Goal: Transaction & Acquisition: Download file/media

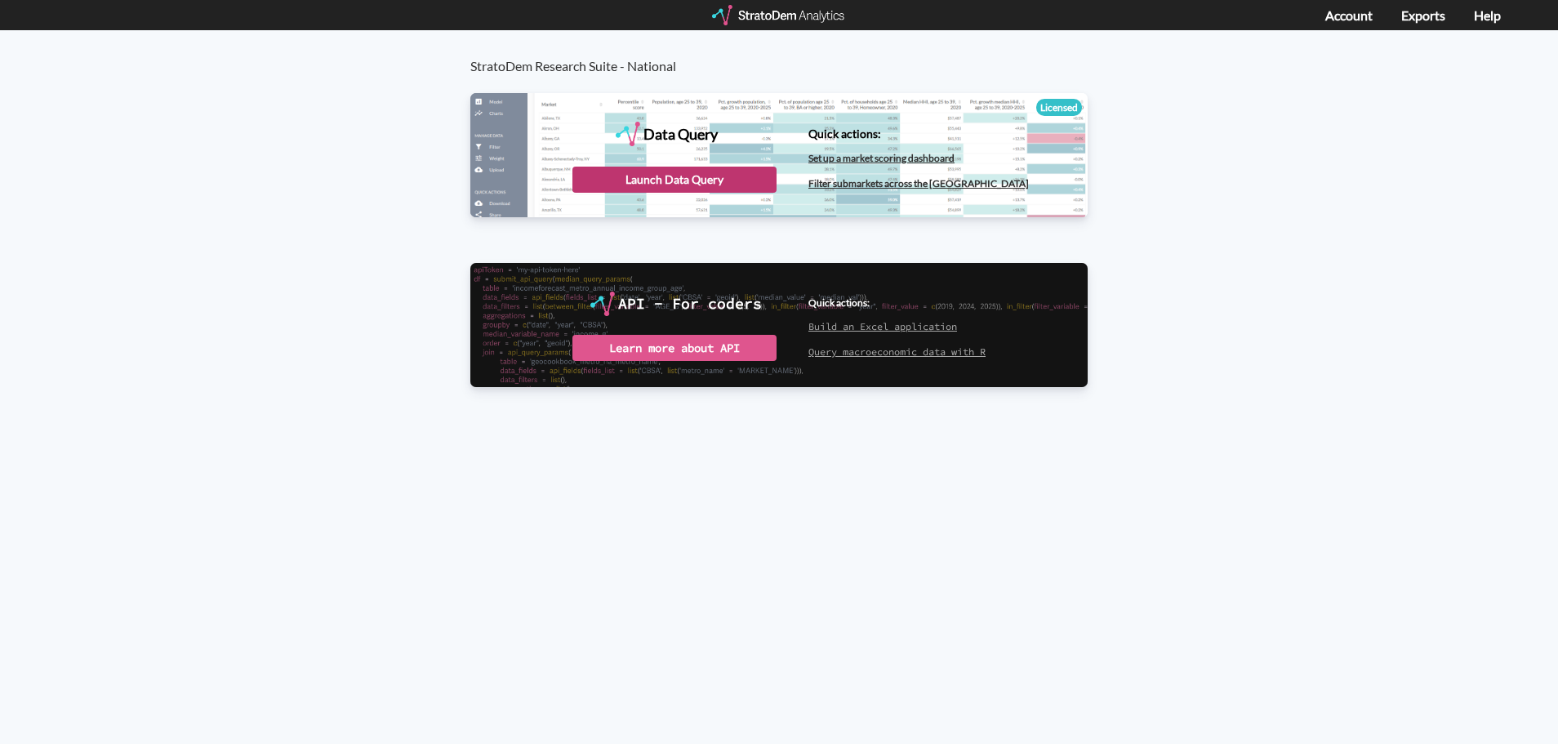
click at [721, 185] on div "Launch Data Query" at bounding box center [675, 180] width 204 height 26
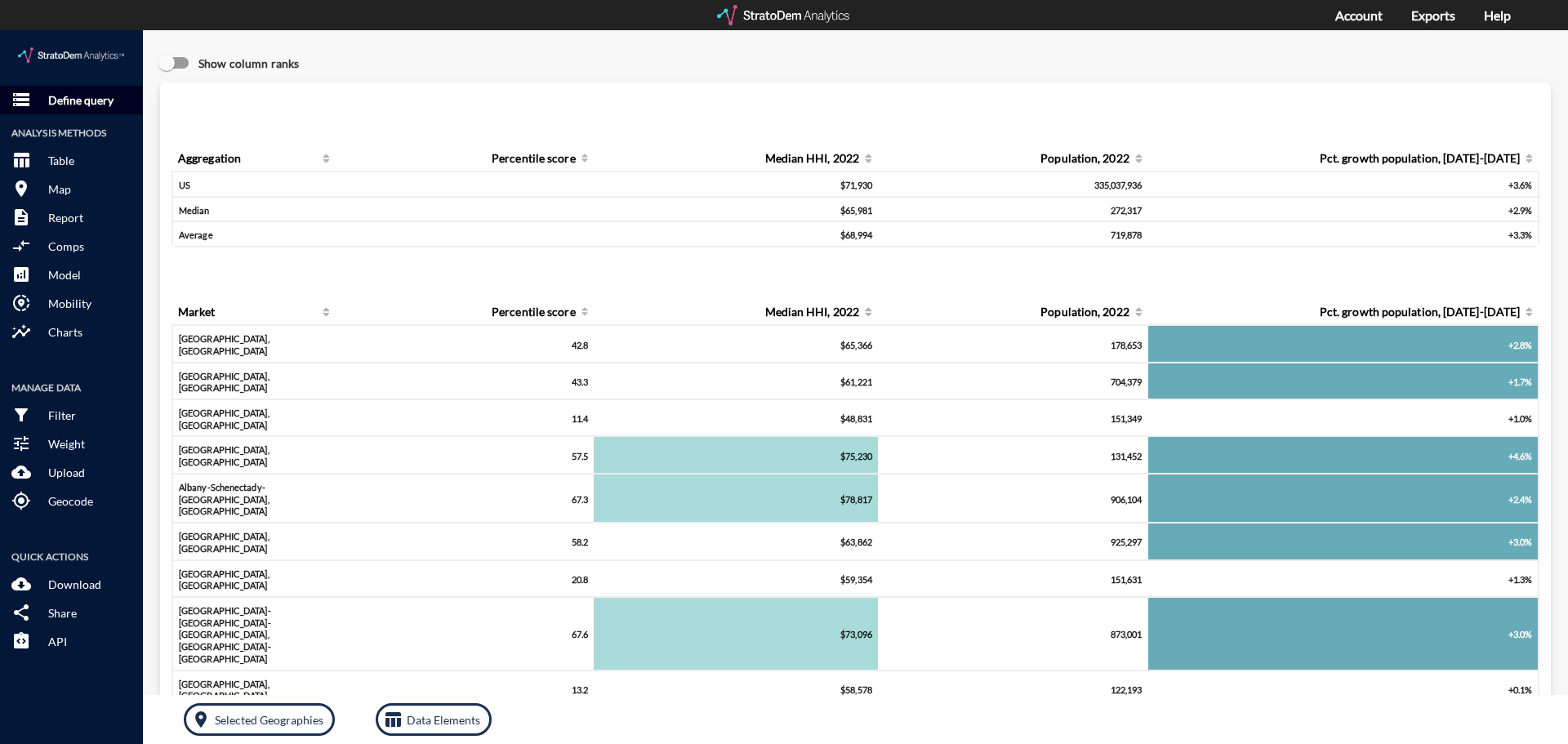
click button "storage Define query"
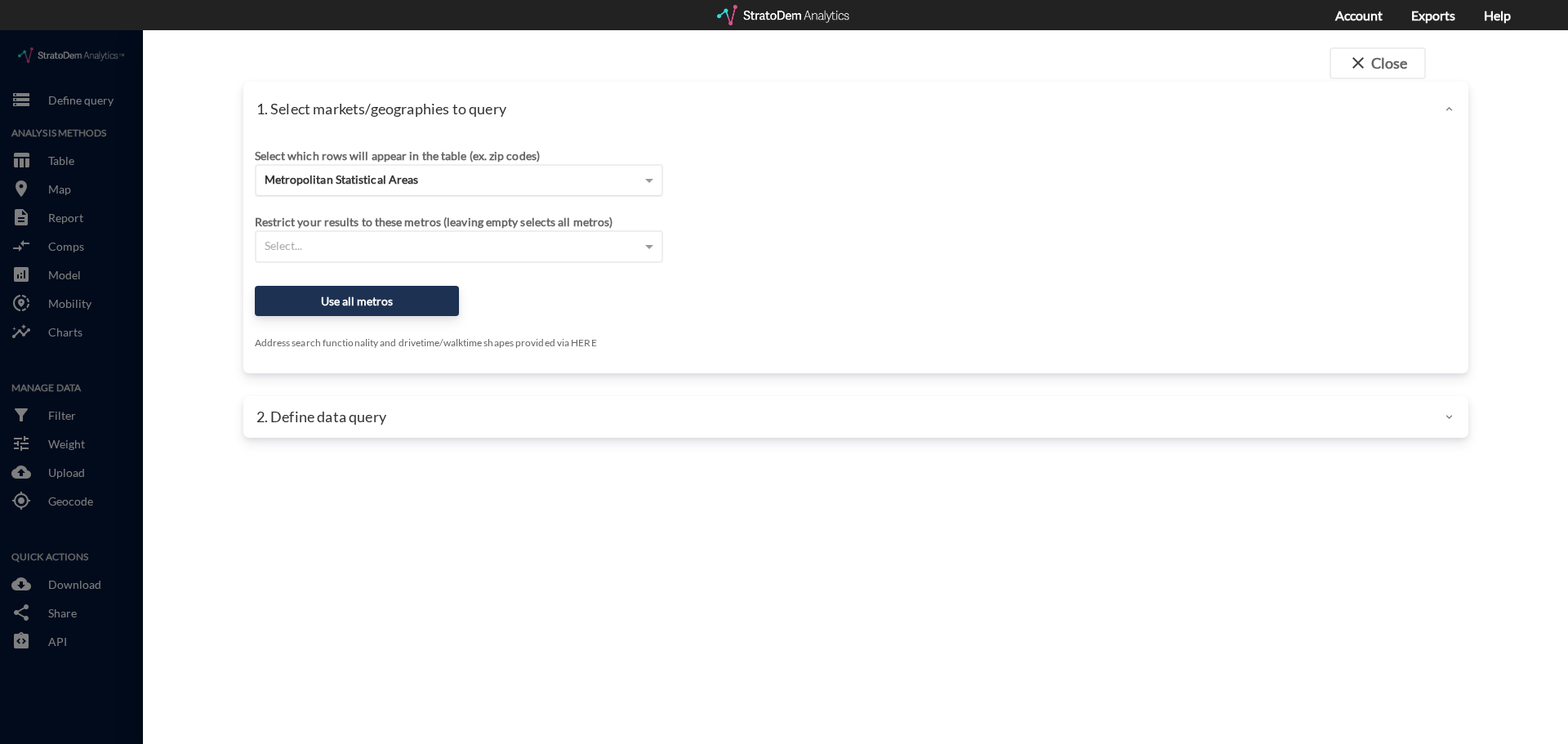
click div "Metropolitan Statistical Areas"
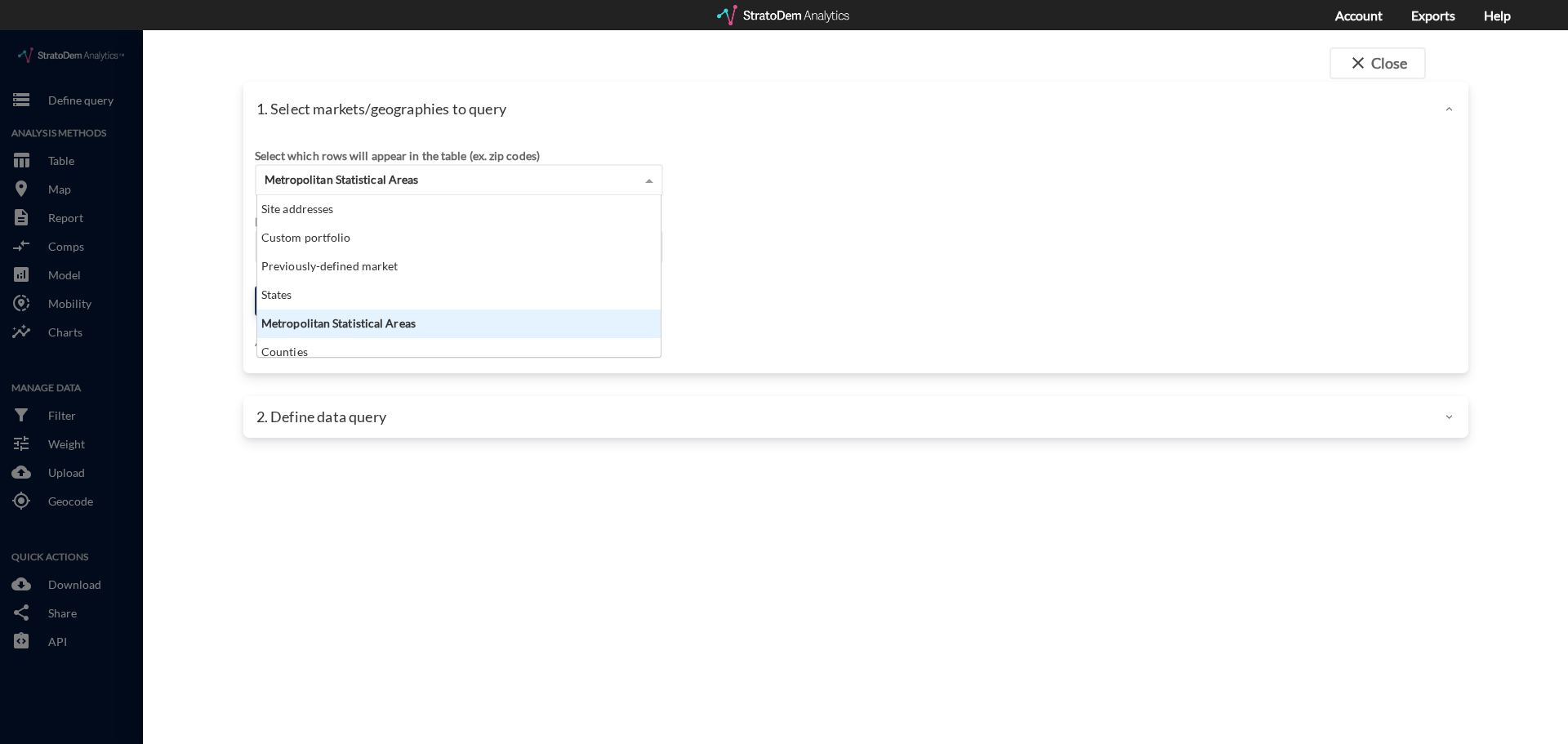
scroll to position [149, 394]
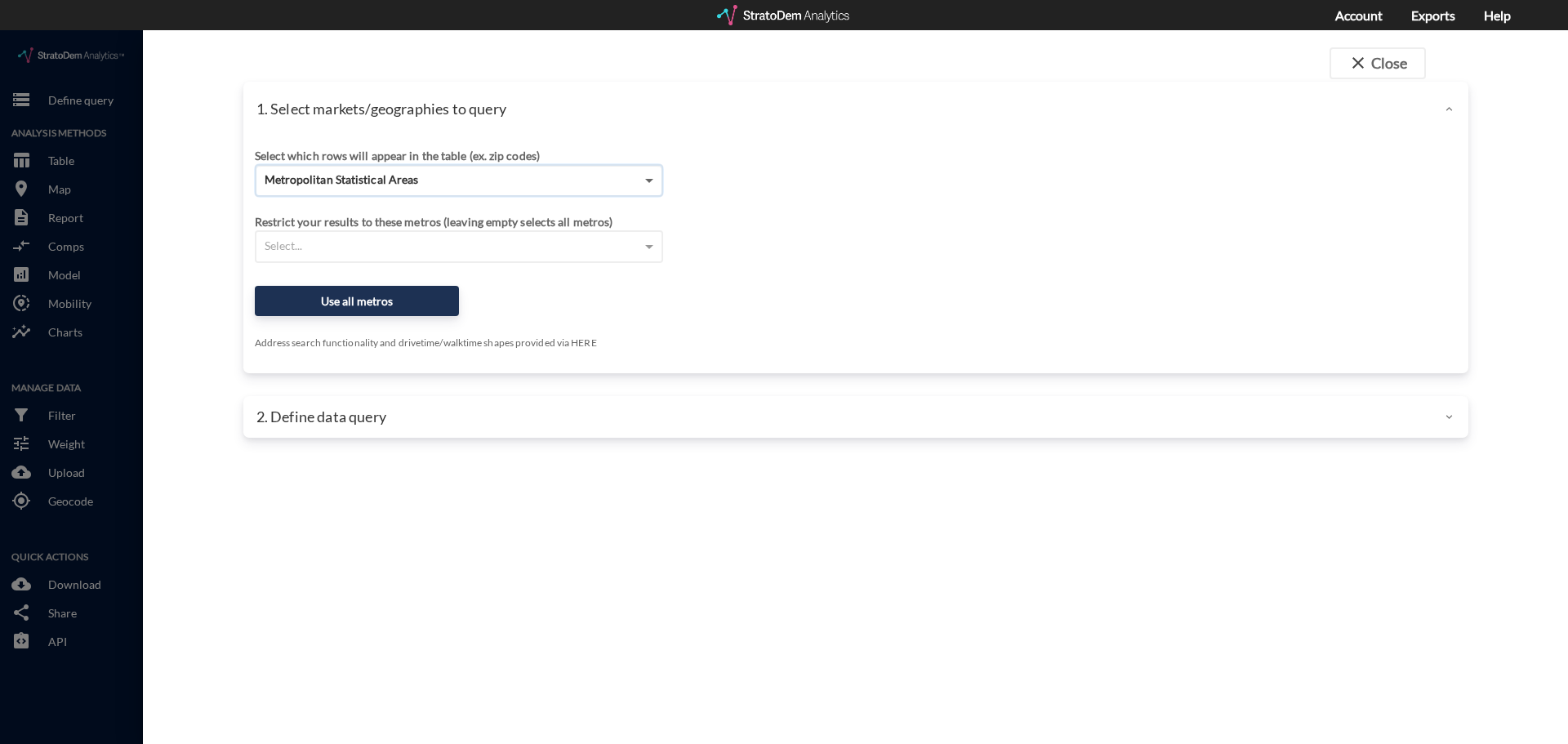
click span
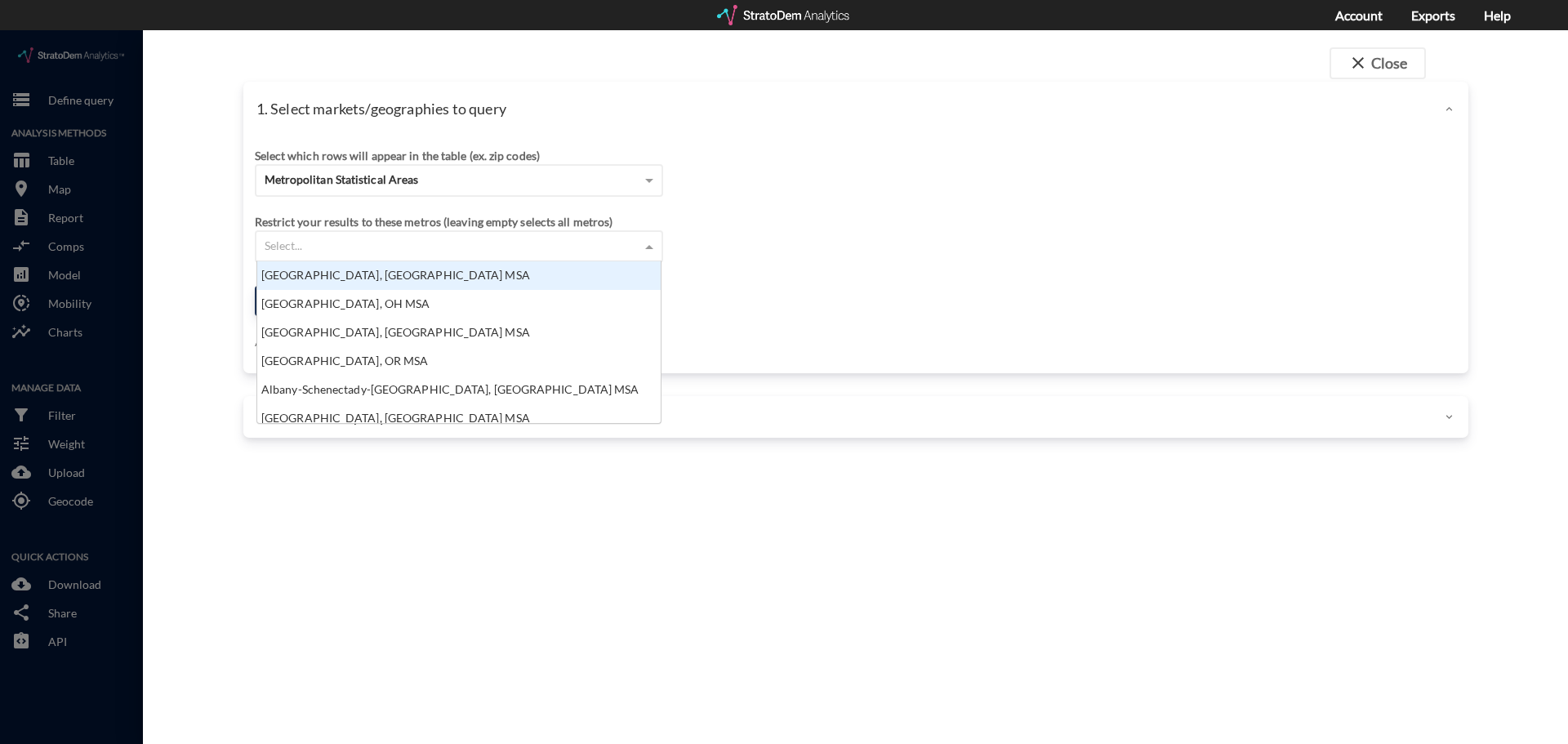
click div "Select..."
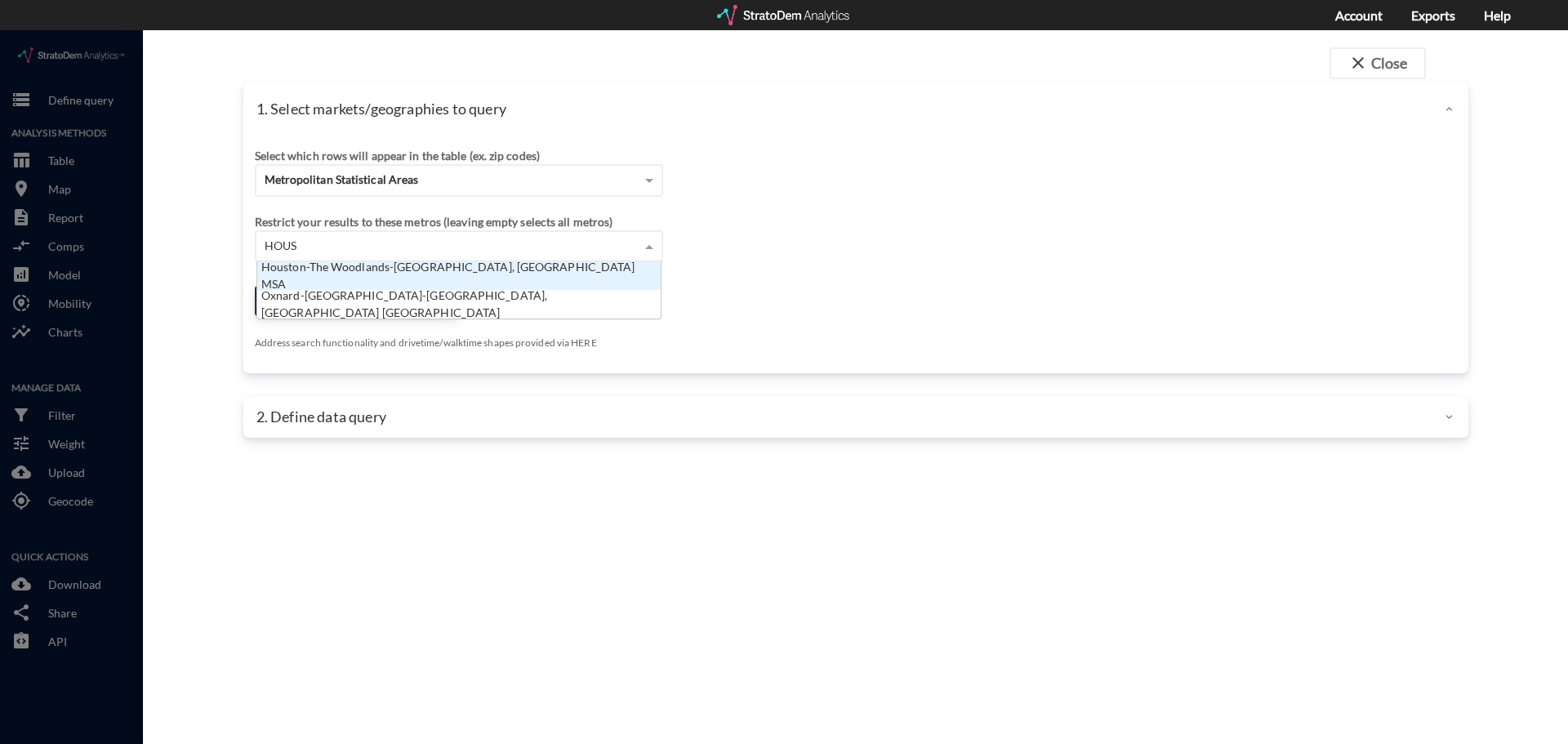
type input "HOUST"
click div "Houston-The Woodlands-[GEOGRAPHIC_DATA], [GEOGRAPHIC_DATA] MSA"
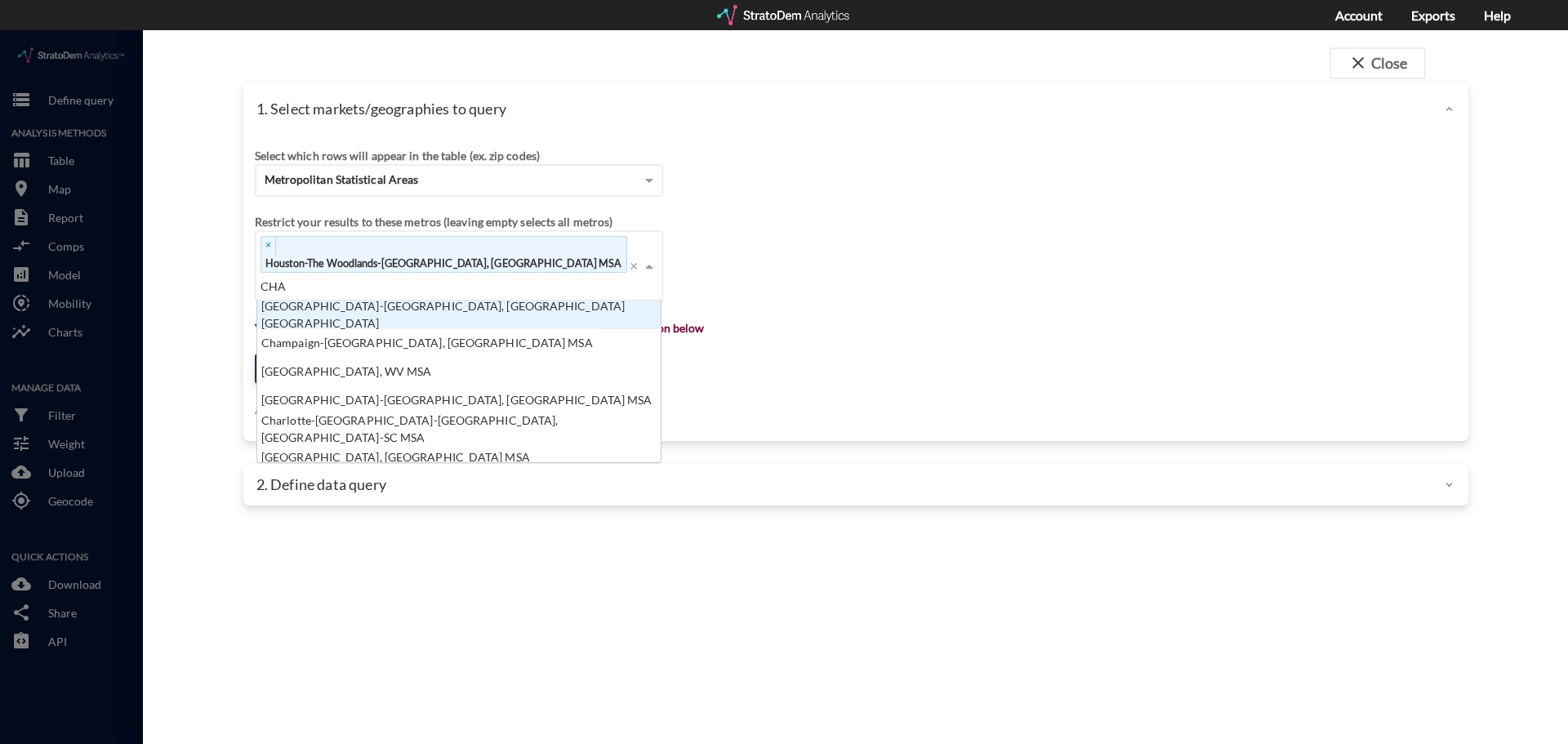
scroll to position [13, 11]
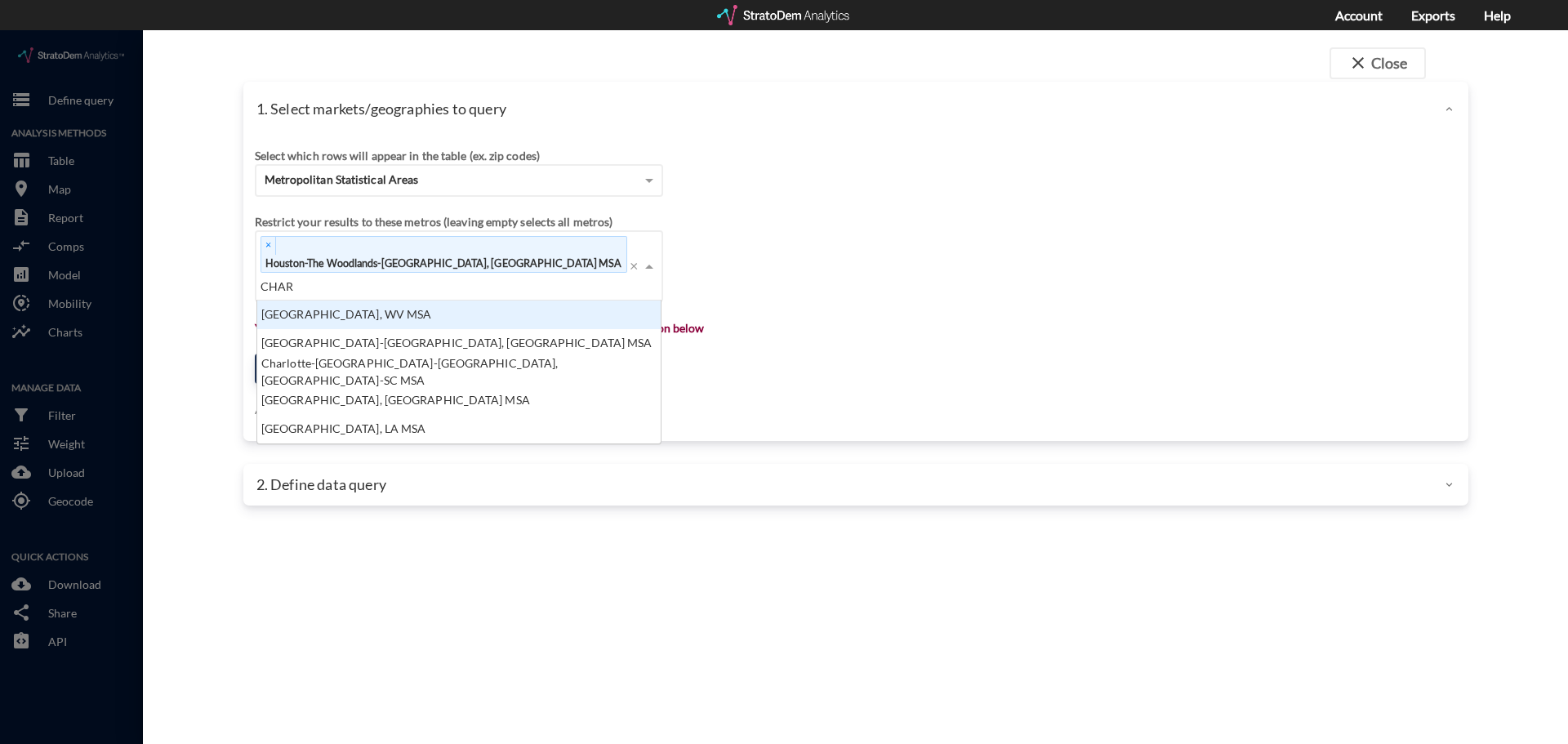
type input "[PERSON_NAME]"
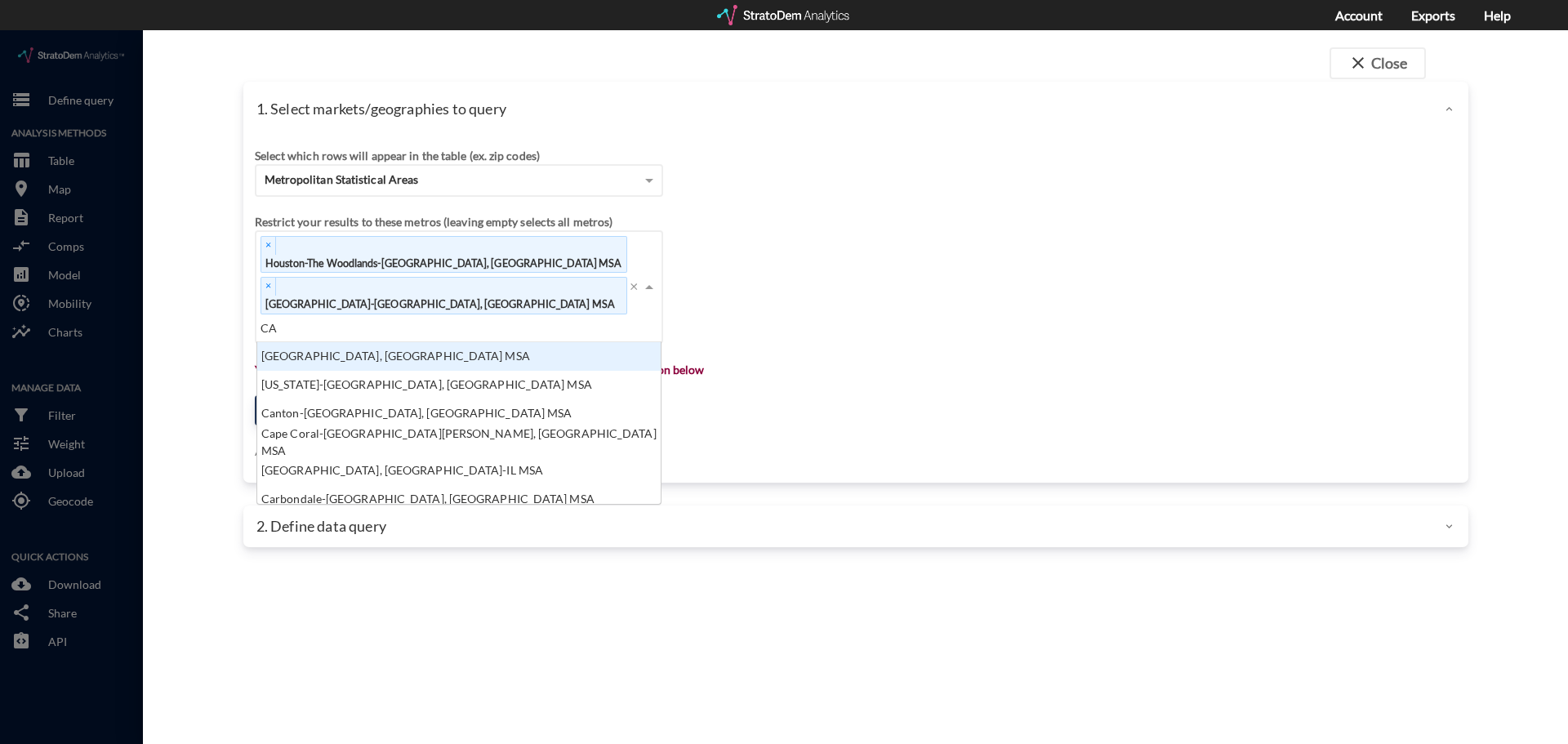
type input "C"
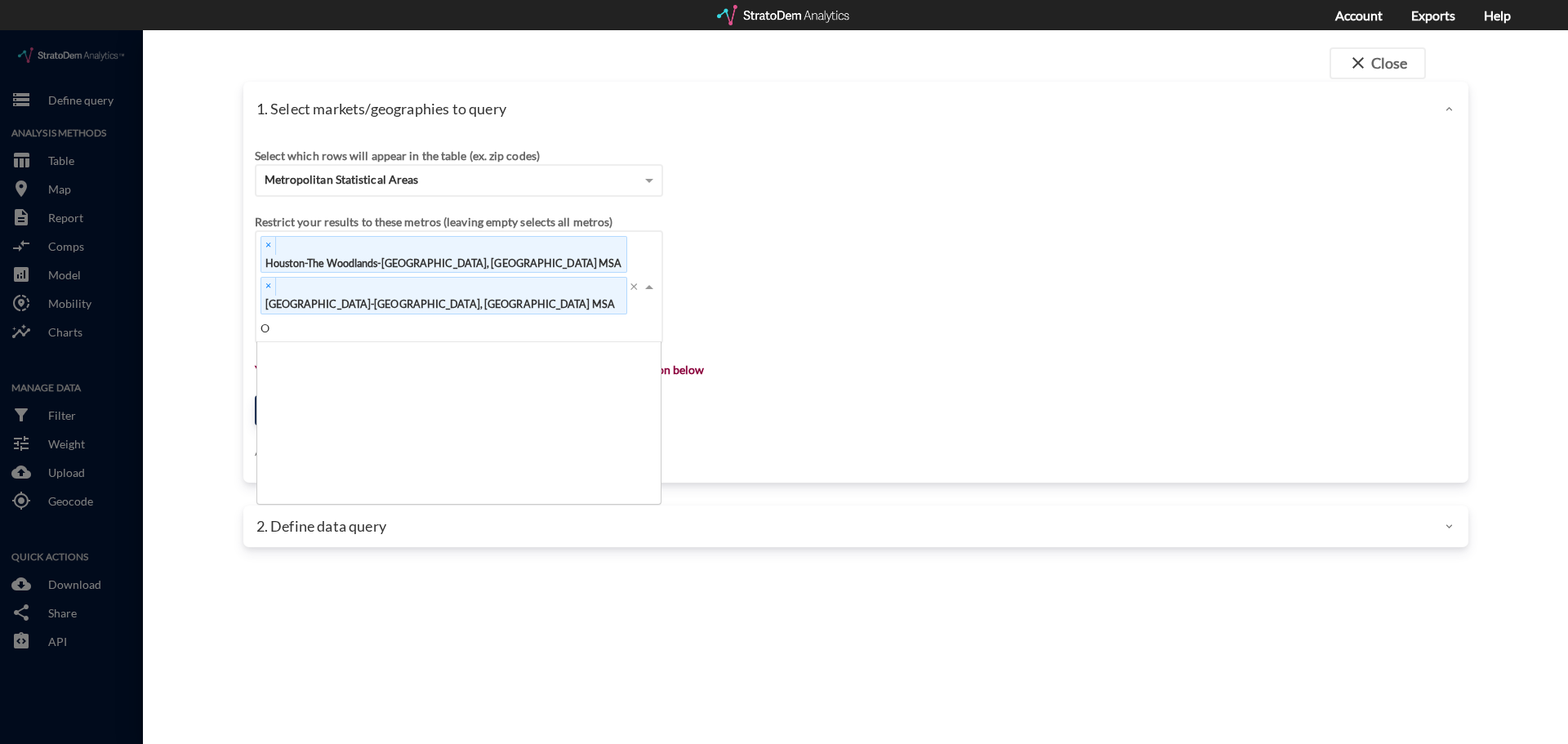
scroll to position [0, 0]
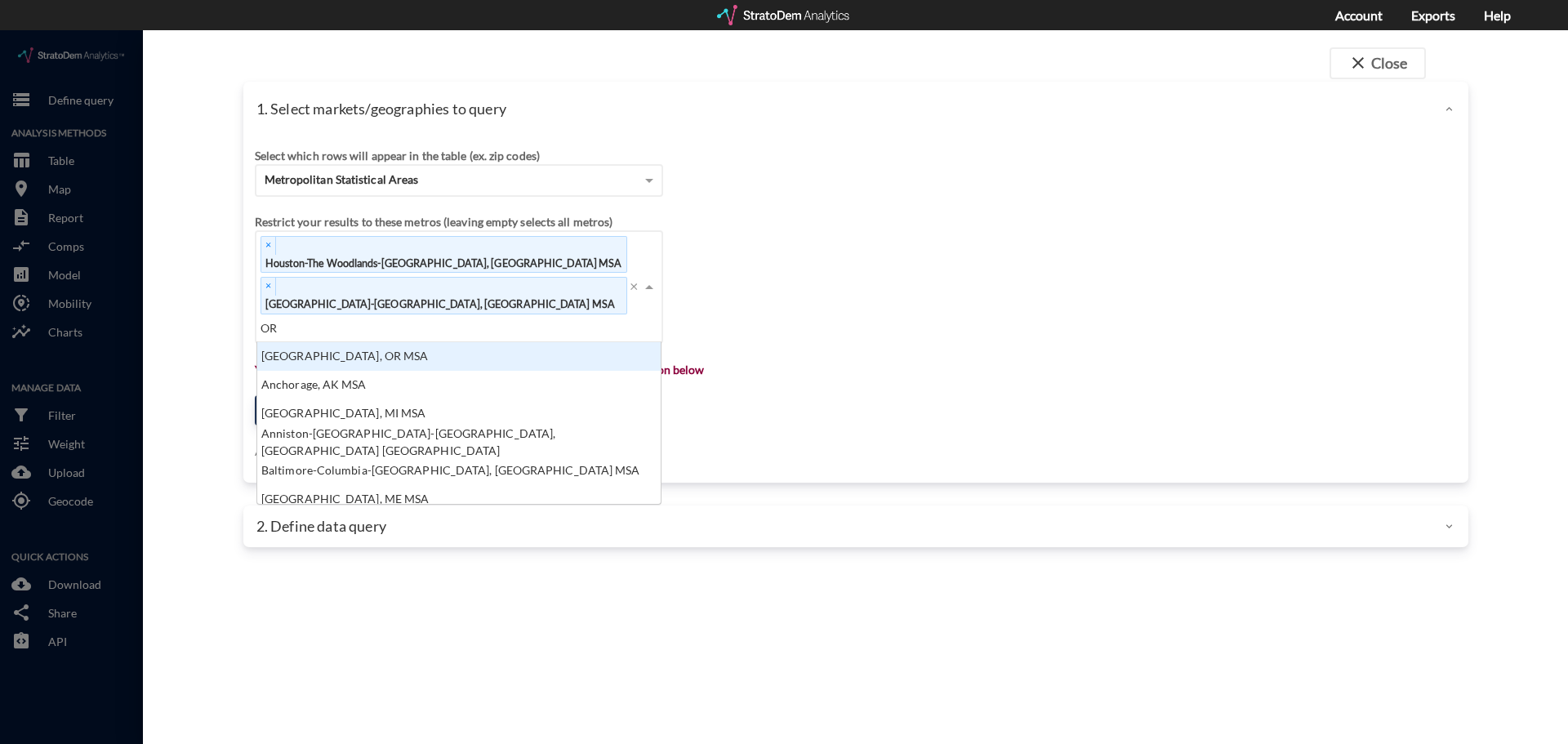
type input "ORL"
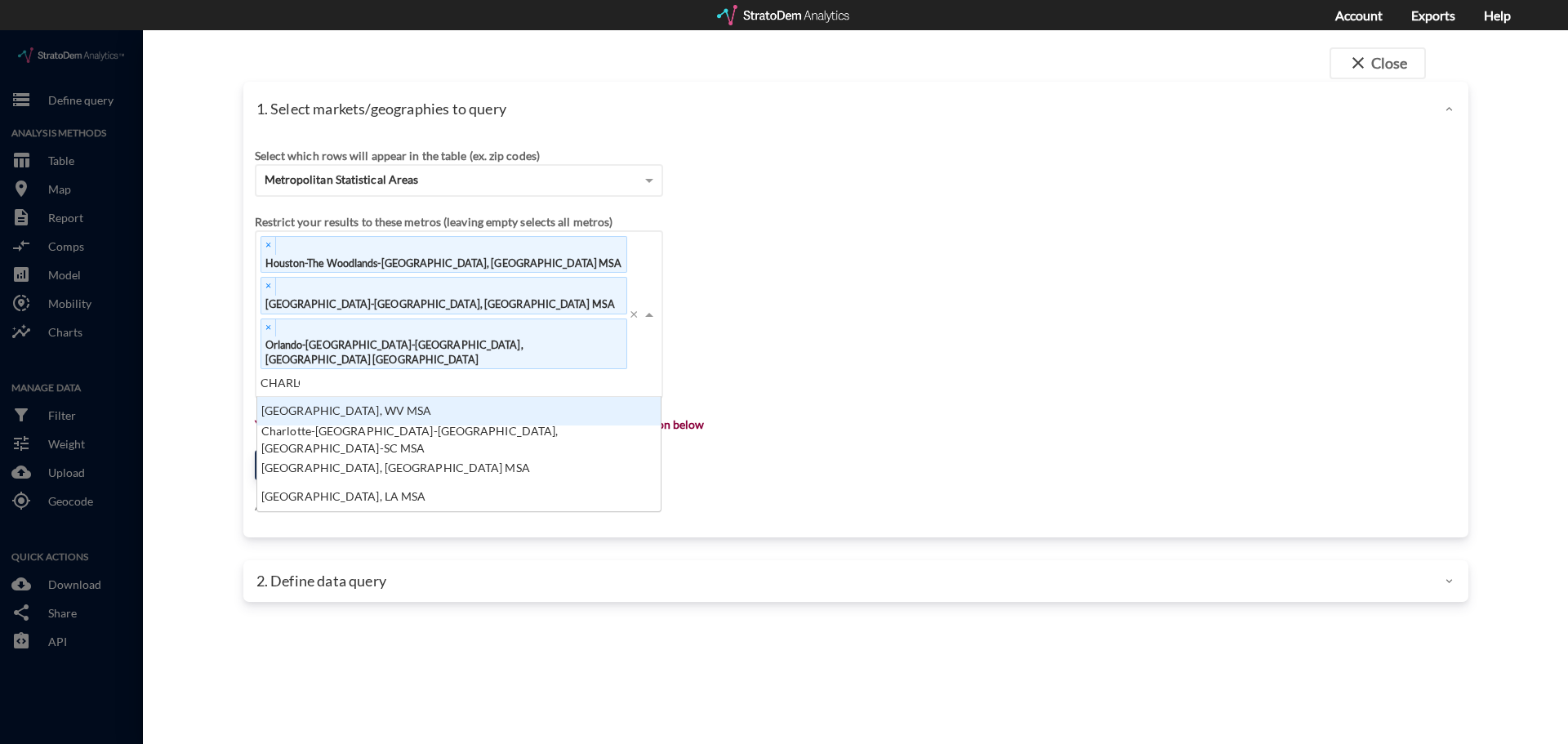
scroll to position [45, 394]
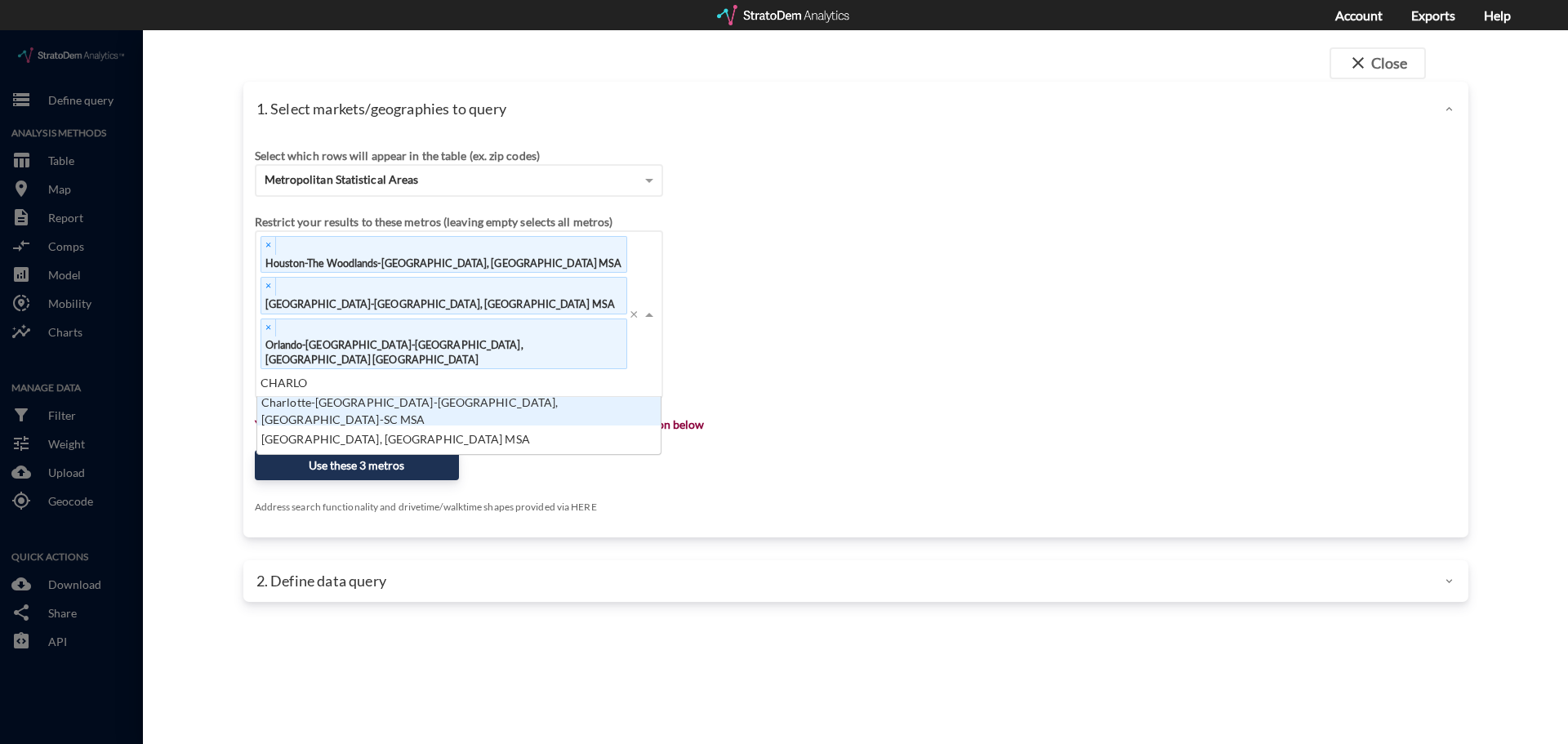
type input "[PERSON_NAME]"
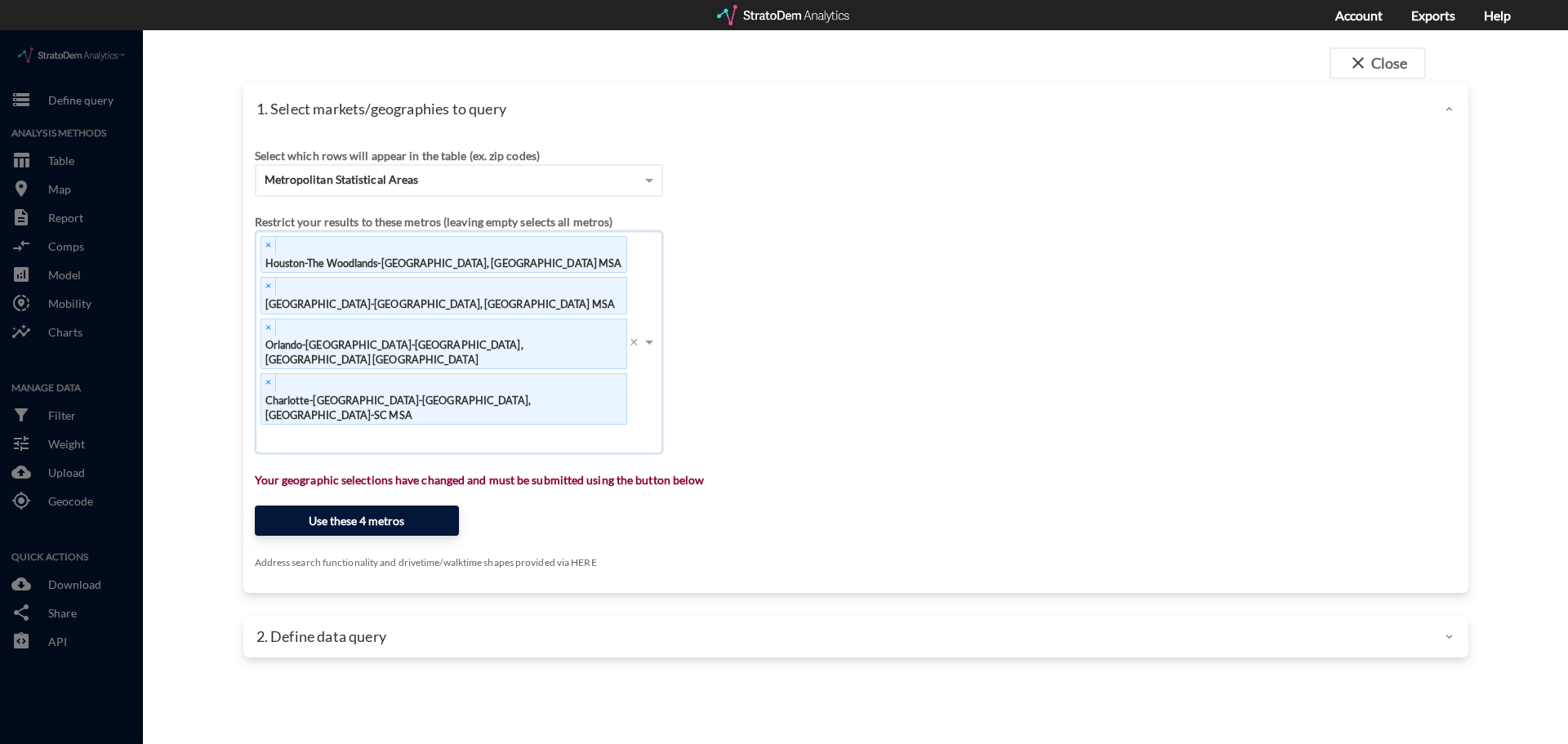
click button "Use these 4 metros"
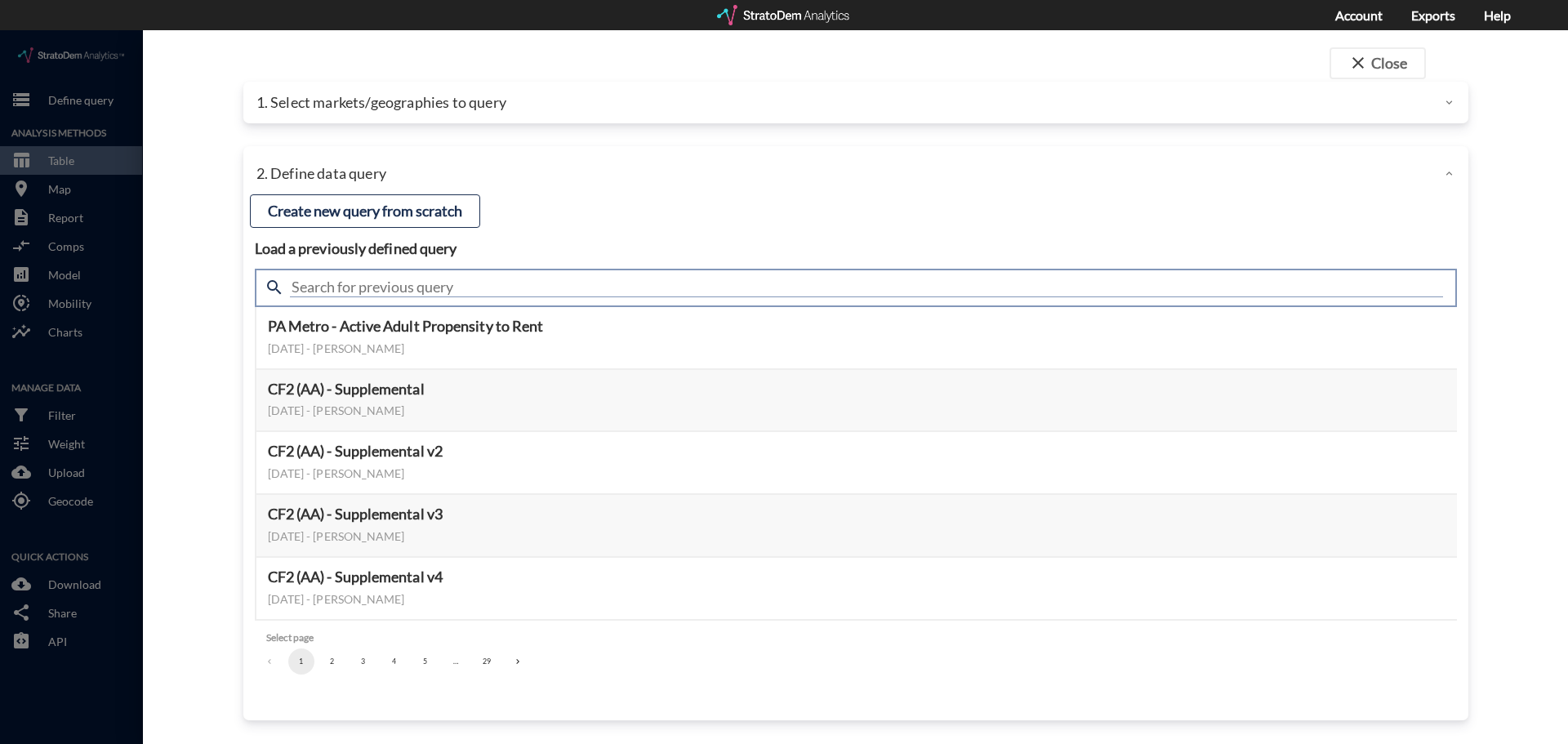
click input "text"
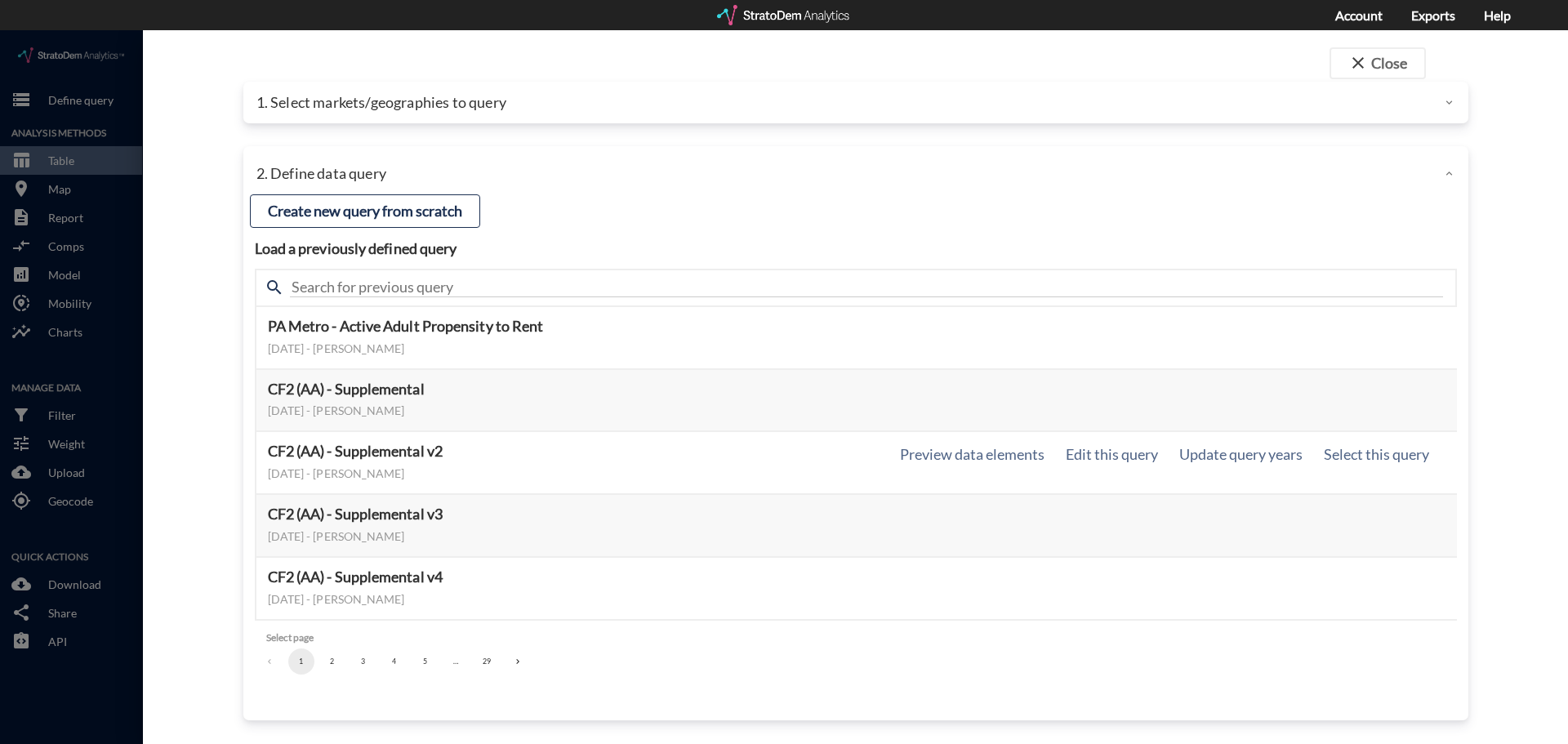
click div "CF2 (AA) - Supplemental v2 [DATE] - [PERSON_NAME] Preview data elements Edit th…"
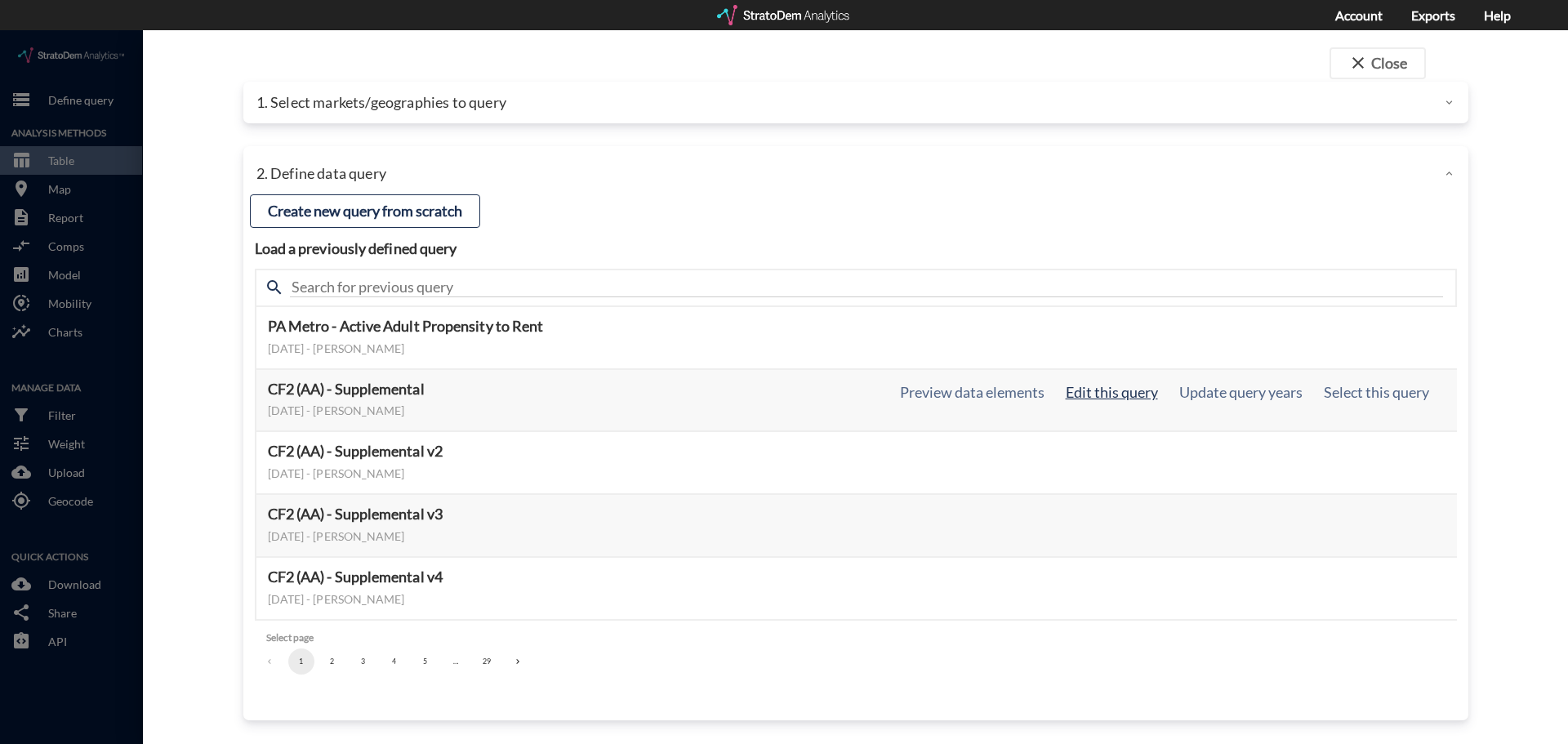
click button "Edit this query"
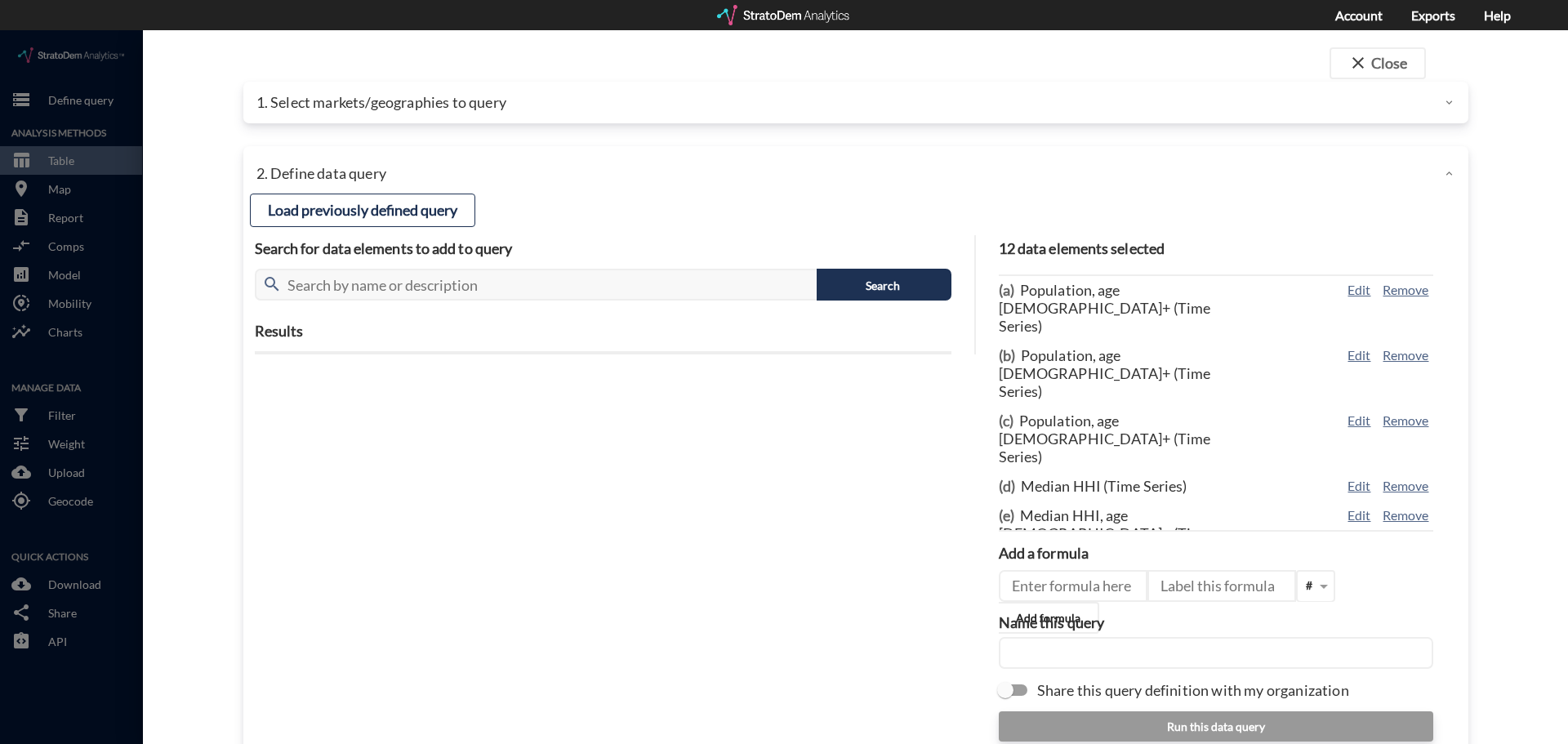
scroll to position [0, 0]
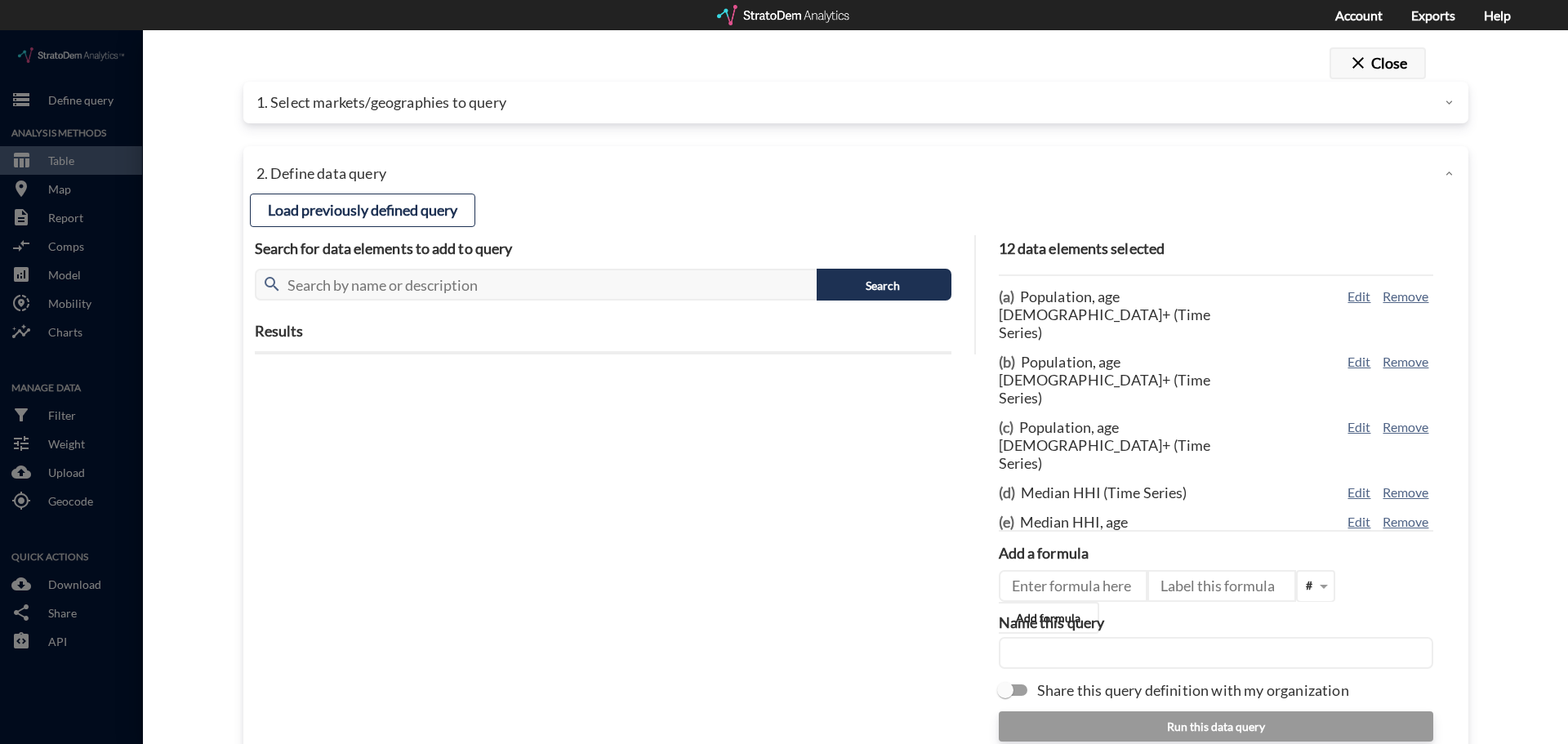
click button "close Close"
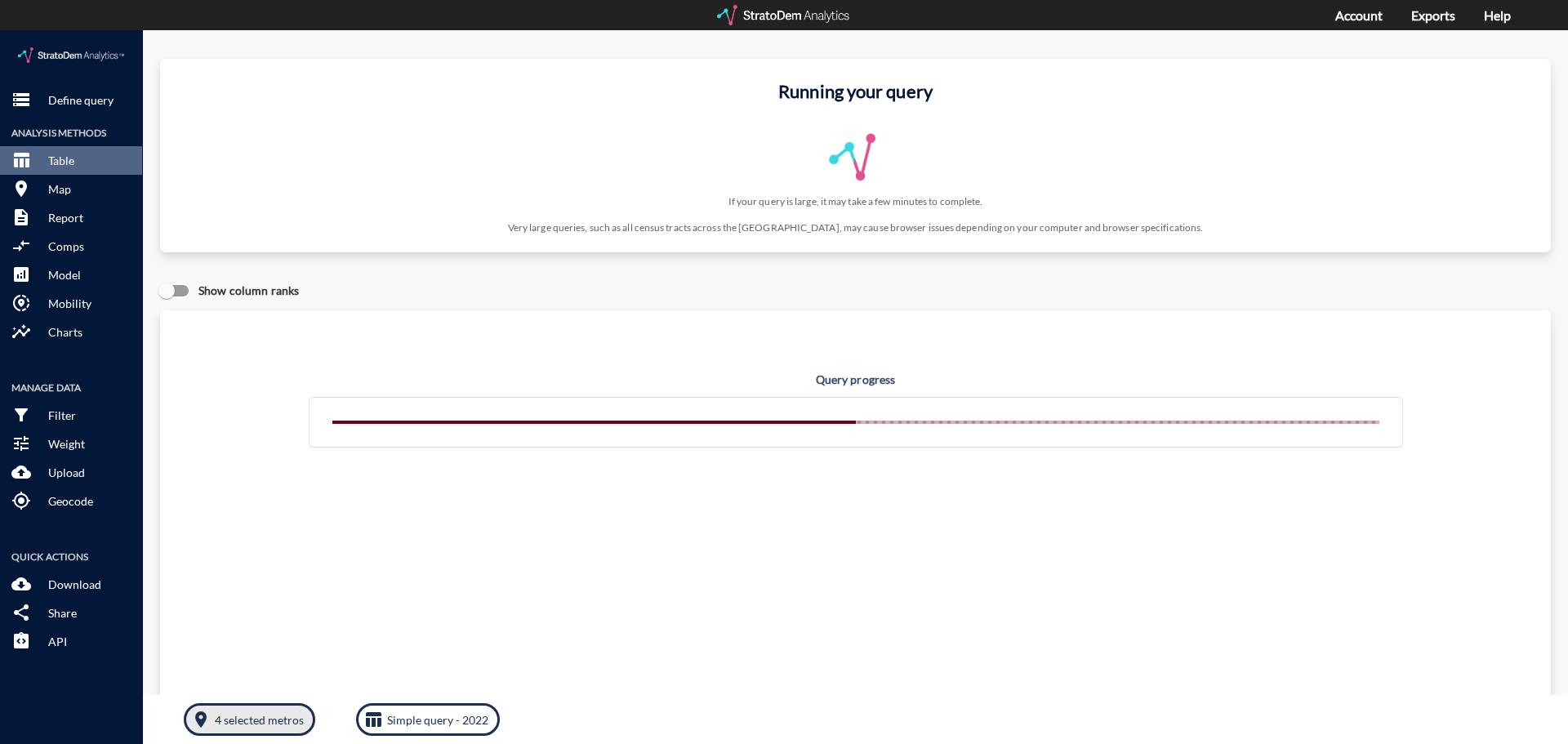
click p "4 selected metros"
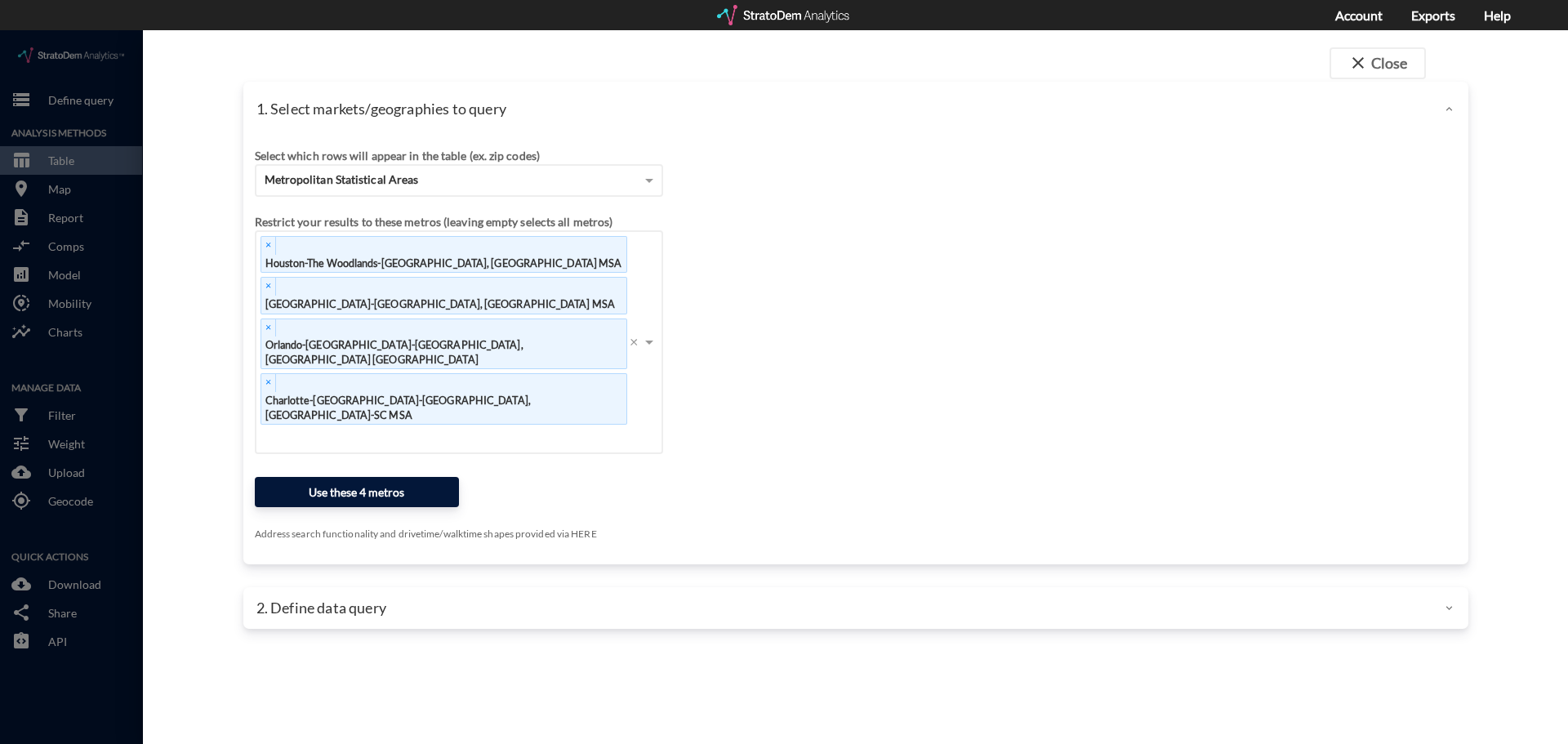
click button "Use these 4 metros"
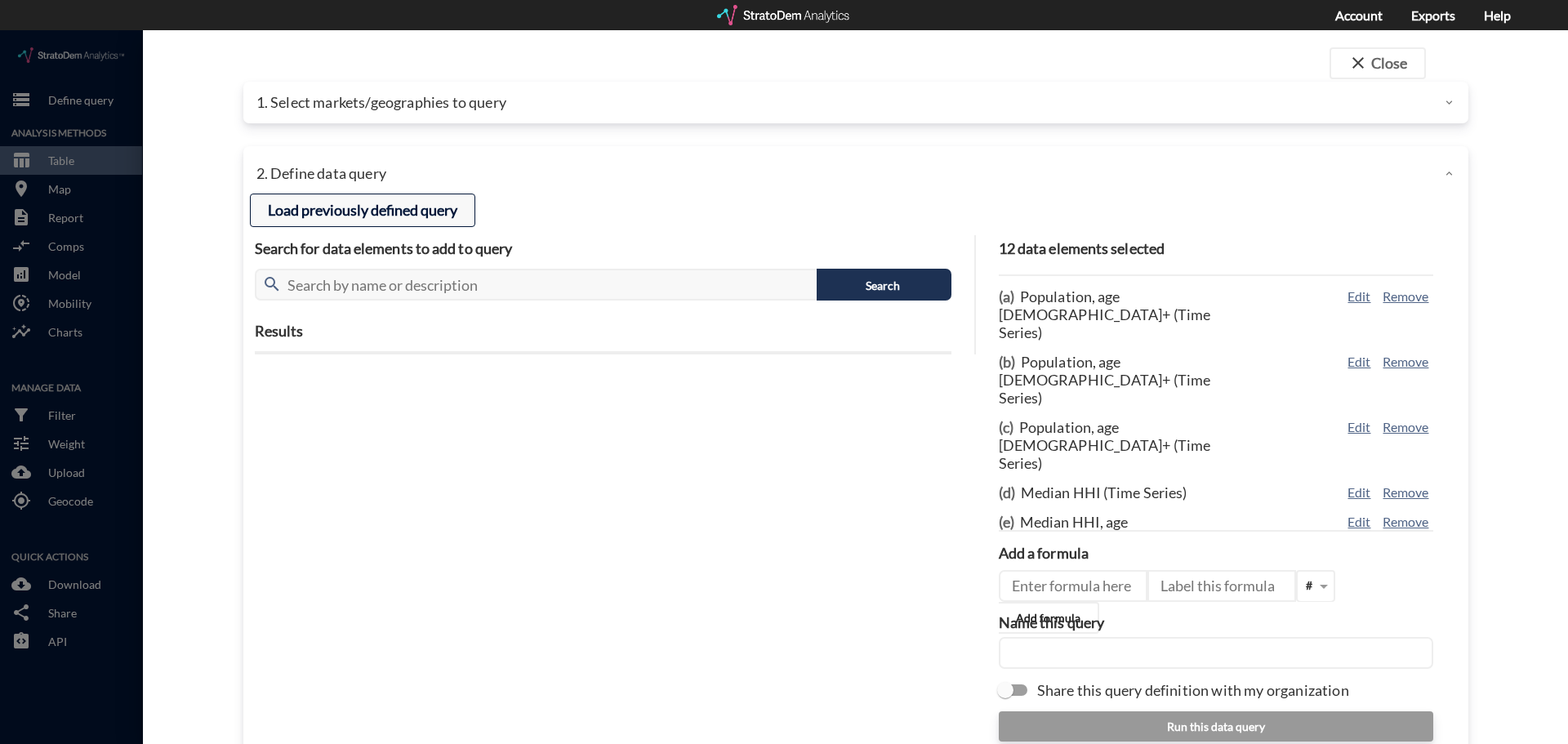
click button "Load previously defined query"
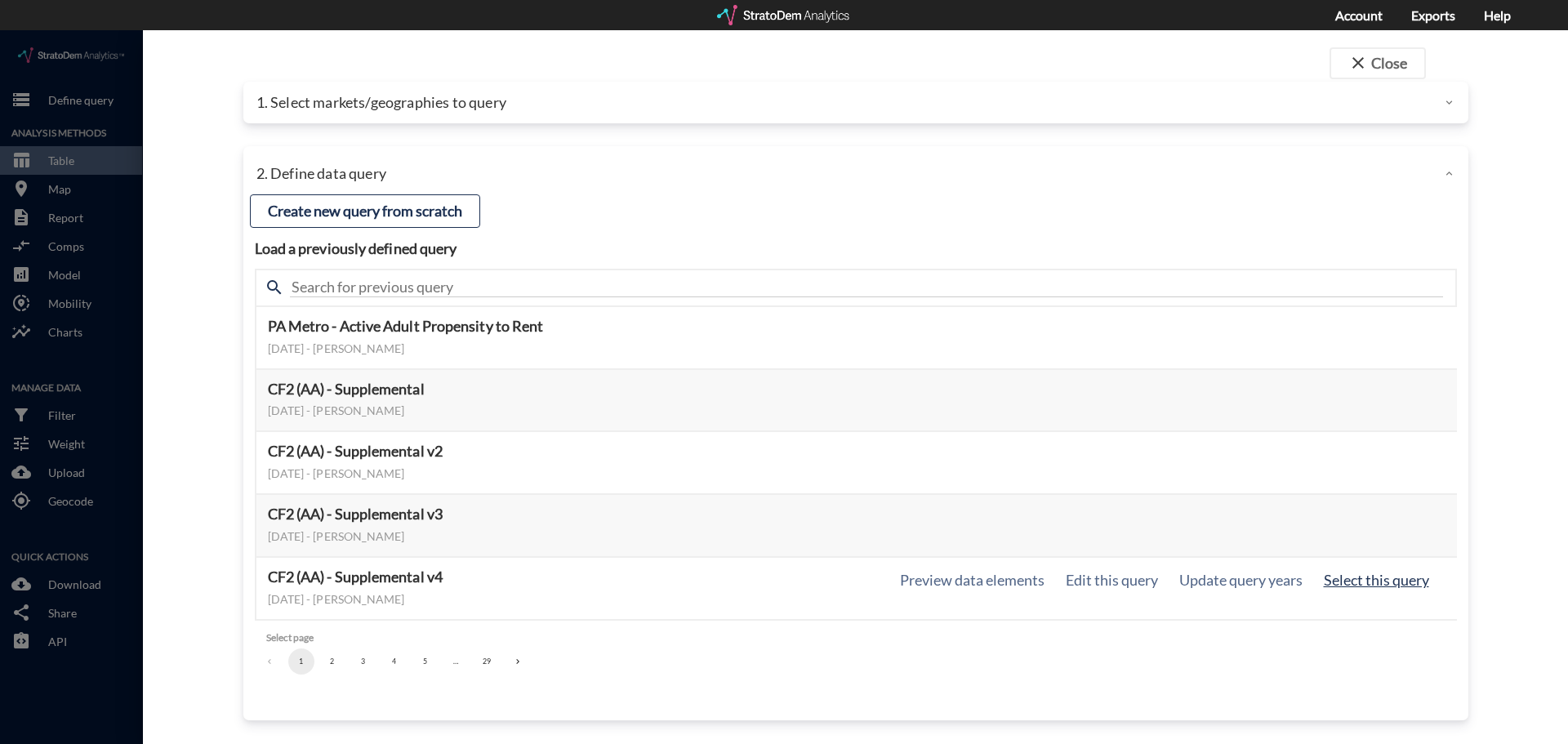
click button "Select this query"
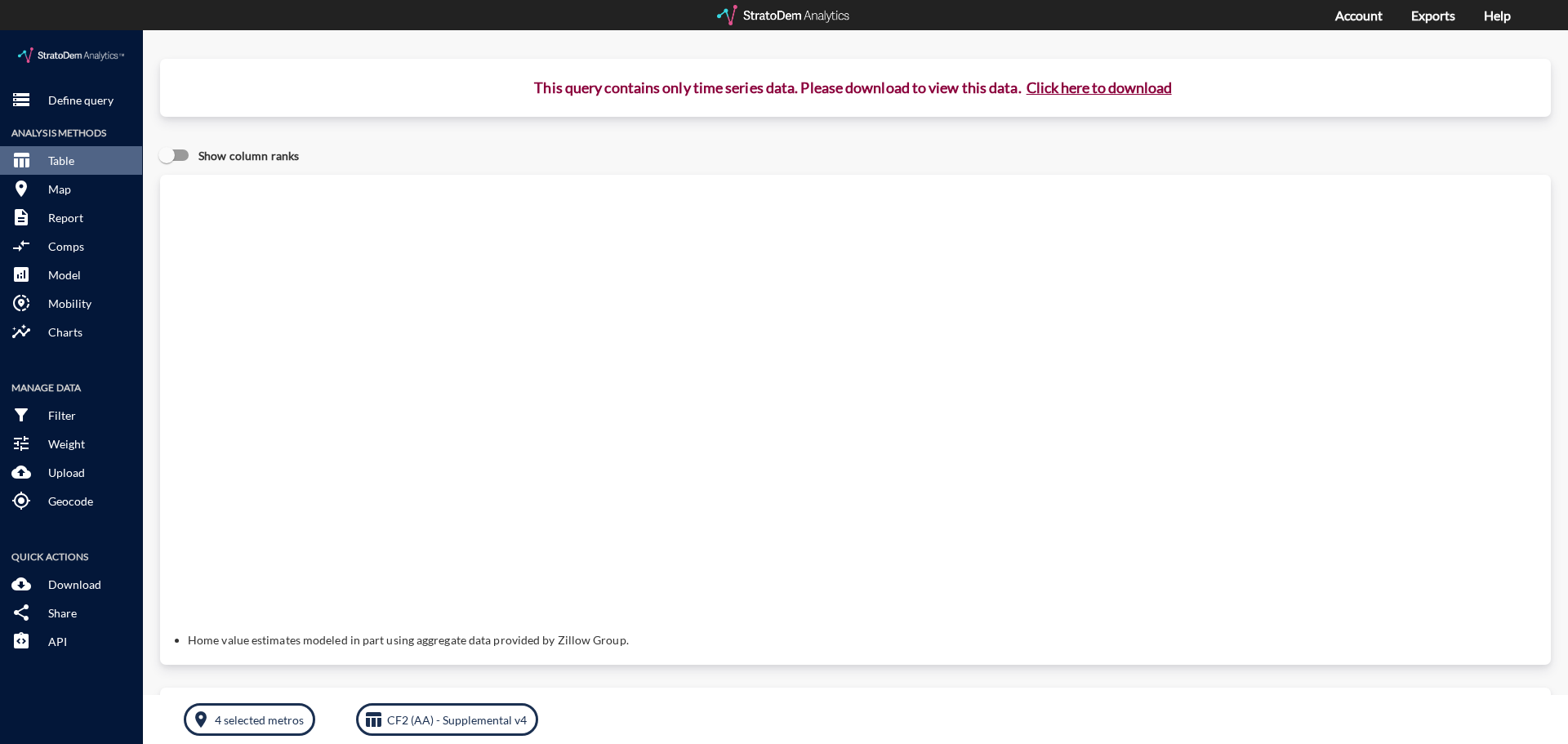
click button "Click here to download"
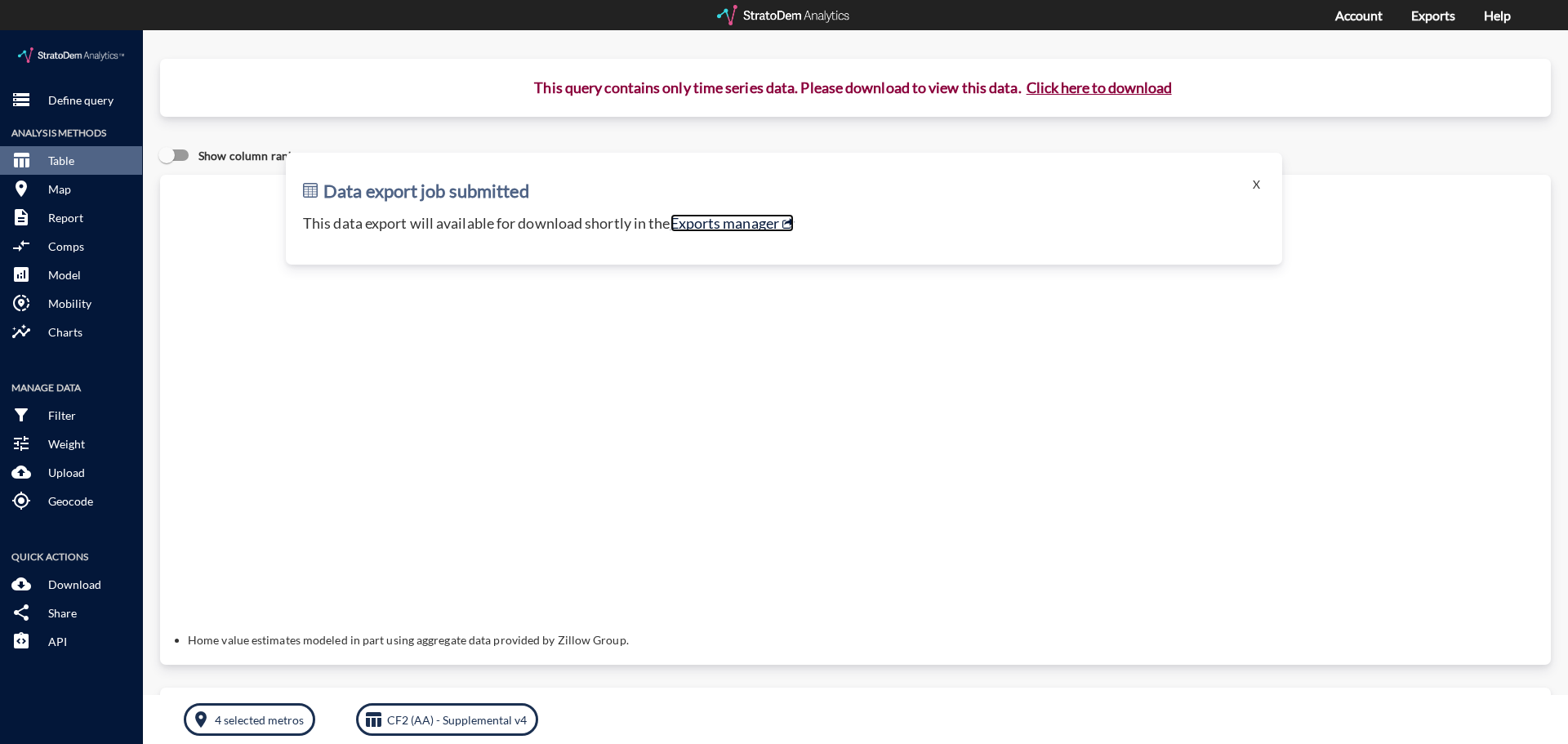
click link "Exports manager"
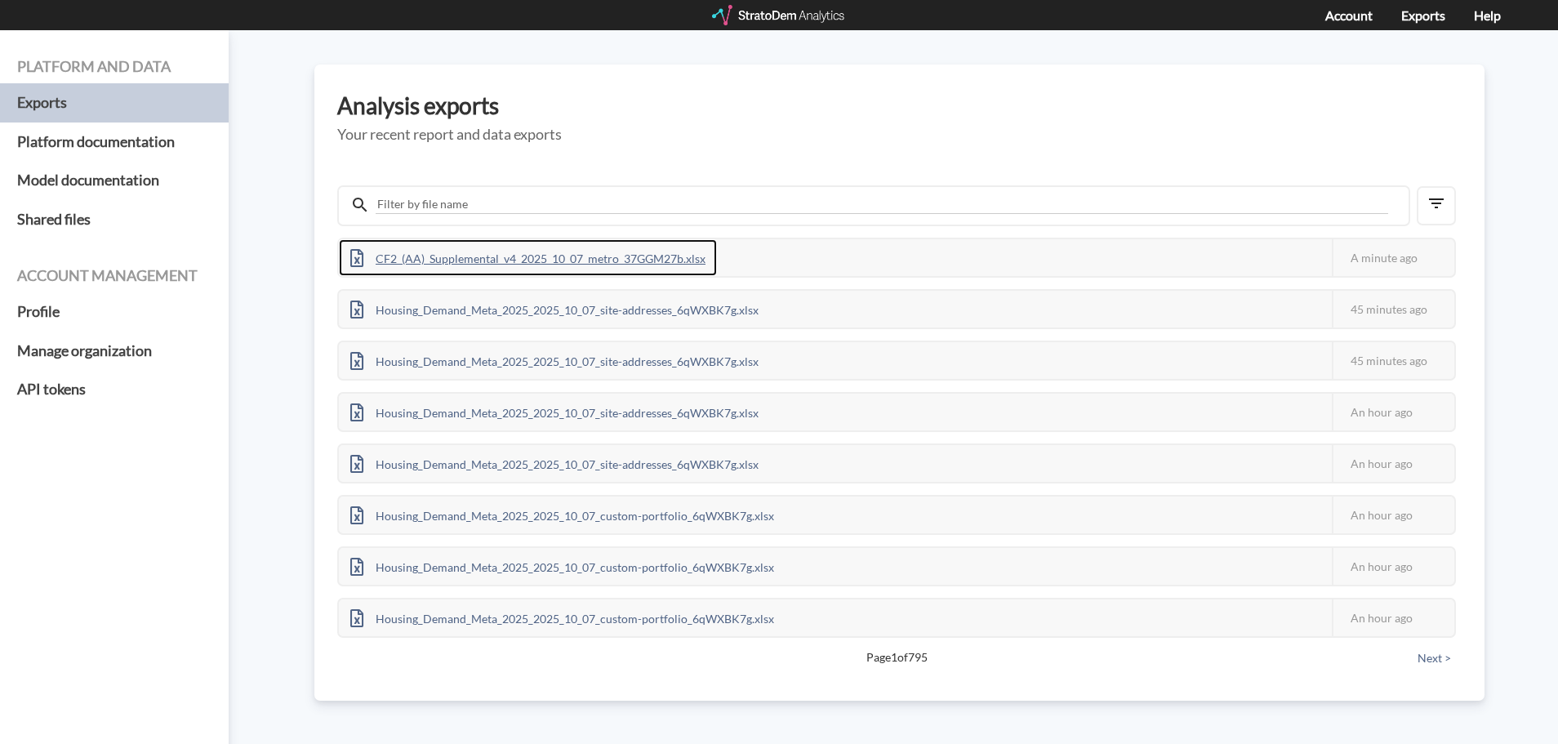
click at [681, 261] on div "CF2_(AA)_Supplemental_v4_2025_10_07_metro_37GGM27b.xlsx" at bounding box center [528, 257] width 378 height 37
